Goal: Find specific page/section: Find specific page/section

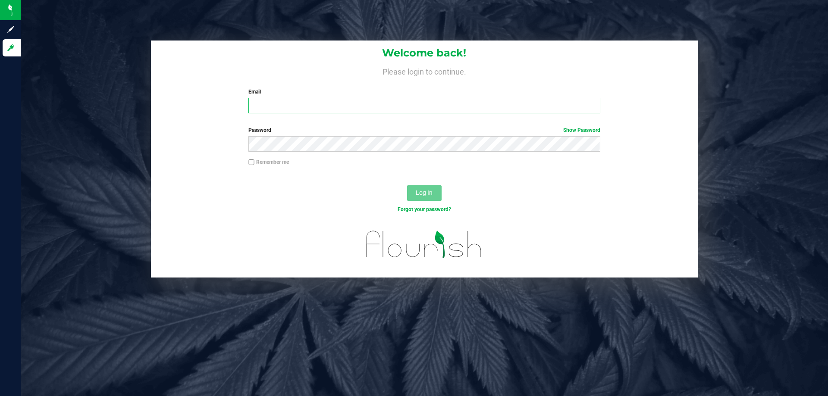
click at [273, 106] on input "Email" at bounding box center [424, 106] width 352 height 16
type input "lhunter@liveparallel.com"
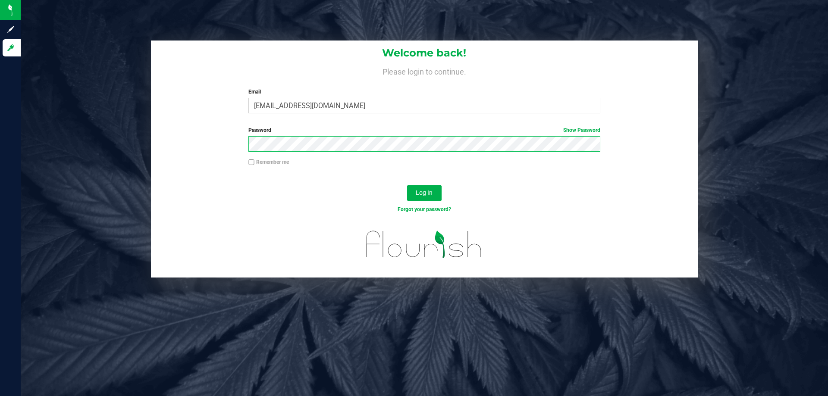
click at [407, 185] on button "Log In" at bounding box center [424, 193] width 35 height 16
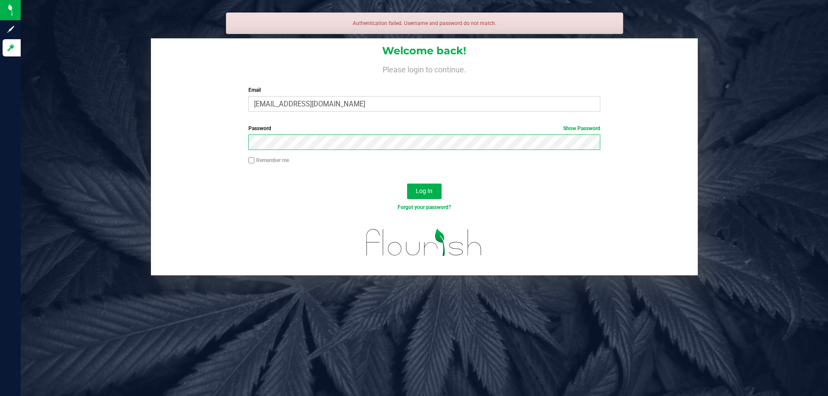
click at [407, 184] on button "Log In" at bounding box center [424, 192] width 35 height 16
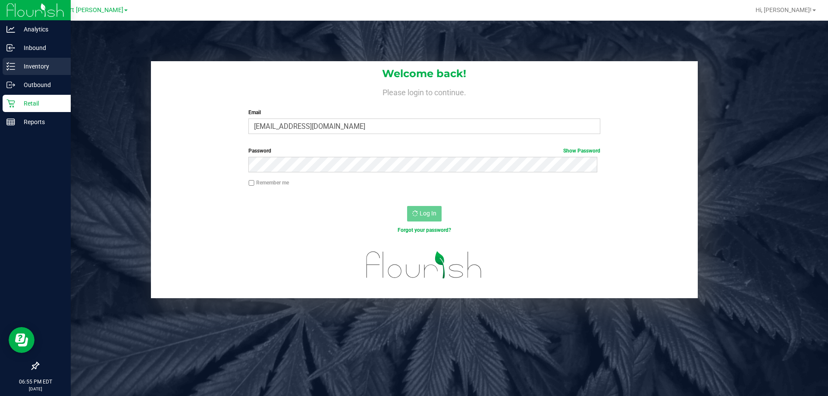
click at [33, 66] on p "Inventory" at bounding box center [41, 66] width 52 height 10
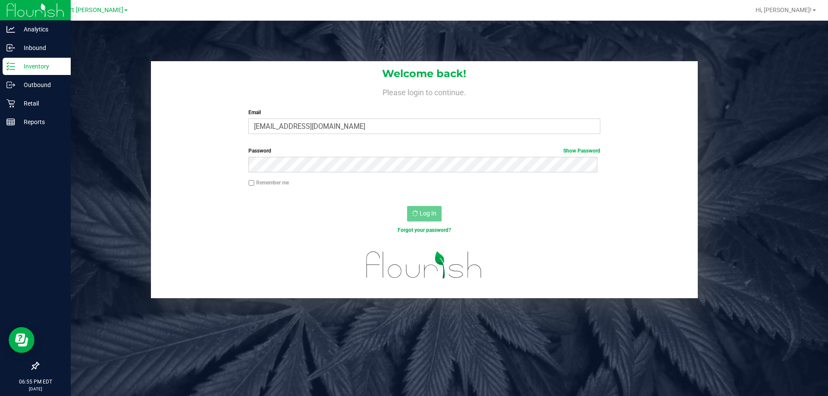
click at [34, 65] on p "Inventory" at bounding box center [41, 66] width 52 height 10
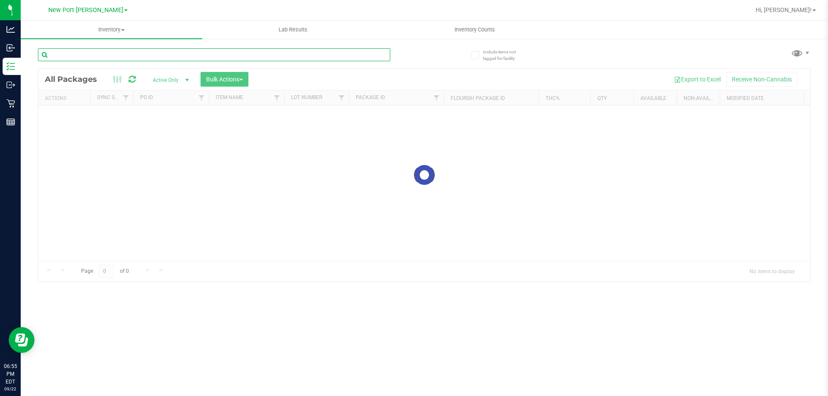
click at [81, 59] on input "text" at bounding box center [214, 54] width 352 height 13
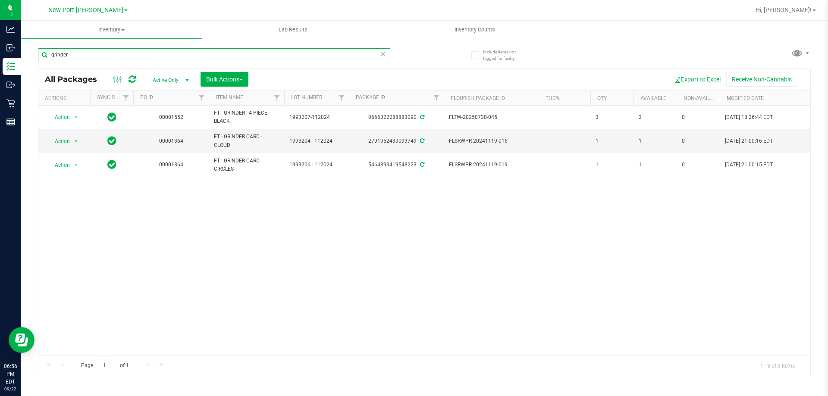
type input "grinder"
click at [383, 55] on icon at bounding box center [383, 53] width 6 height 10
